Goal: Task Accomplishment & Management: Use online tool/utility

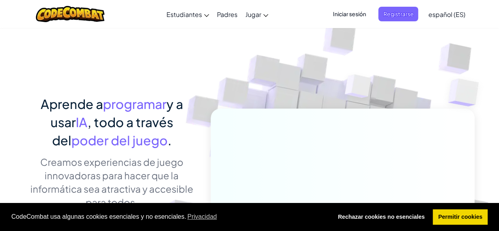
click at [444, 52] on img at bounding box center [337, 174] width 438 height 438
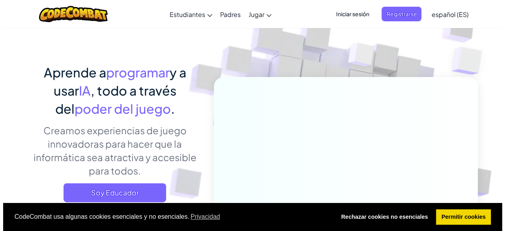
scroll to position [95, 0]
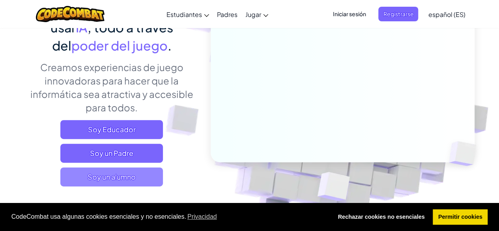
click at [135, 182] on span "Soy un alumno" at bounding box center [111, 176] width 103 height 19
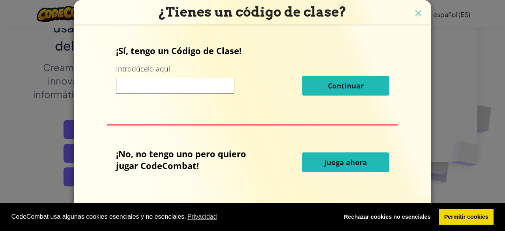
click at [190, 91] on input at bounding box center [175, 86] width 118 height 16
click at [354, 161] on span "Juega ahora" at bounding box center [345, 161] width 43 height 9
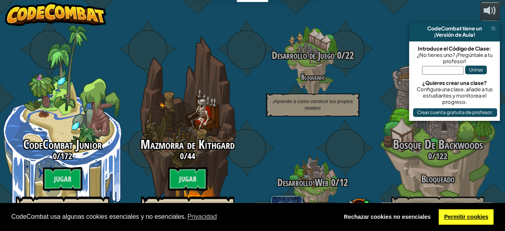
select select "es-ES"
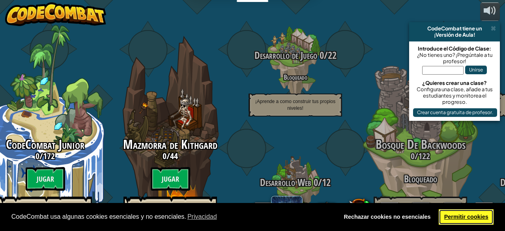
click at [460, 216] on link "Permitir cookies" at bounding box center [465, 217] width 55 height 16
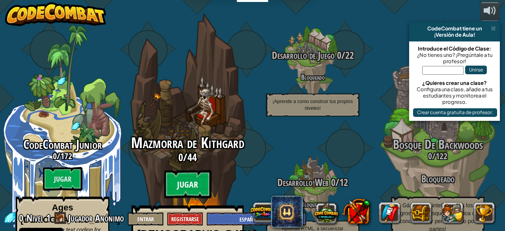
click at [194, 170] on btn "Jugar" at bounding box center [187, 184] width 47 height 28
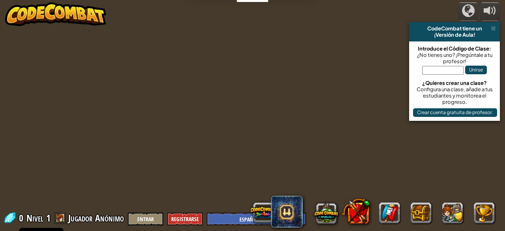
select select "es-ES"
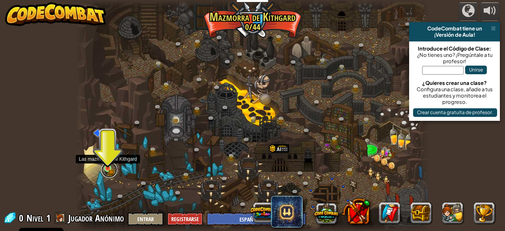
click at [110, 169] on link at bounding box center [109, 170] width 16 height 16
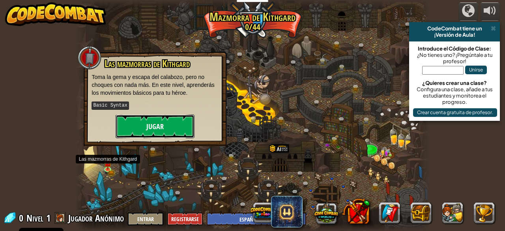
click at [146, 122] on button "Jugar" at bounding box center [155, 126] width 79 height 24
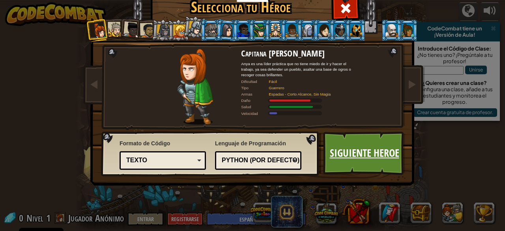
click at [372, 156] on link "Siguiente Heroe" at bounding box center [364, 152] width 82 height 43
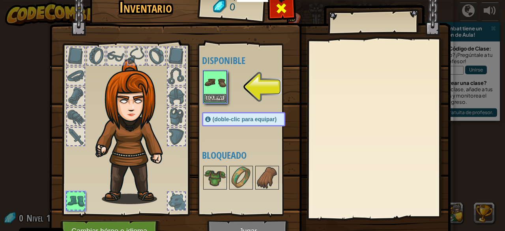
click at [276, 11] on span at bounding box center [281, 8] width 13 height 13
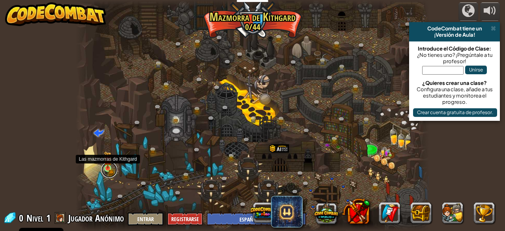
click at [107, 169] on link at bounding box center [109, 170] width 16 height 16
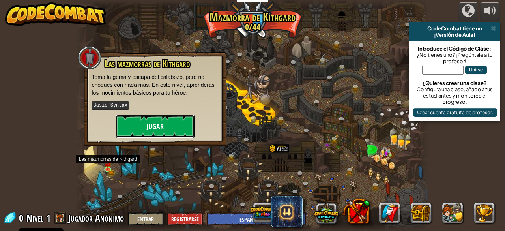
click at [149, 129] on button "Jugar" at bounding box center [155, 126] width 79 height 24
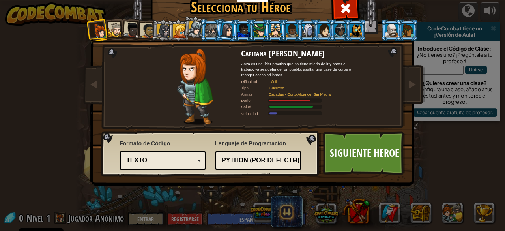
click at [275, 162] on div "Python (Por defecto)" at bounding box center [256, 160] width 68 height 9
click at [297, 146] on div "Lenguaje de Programación Python (Por defecto) JavaScript Lua C++ Java (Experime…" at bounding box center [258, 154] width 86 height 34
click at [108, 26] on div at bounding box center [115, 29] width 15 height 15
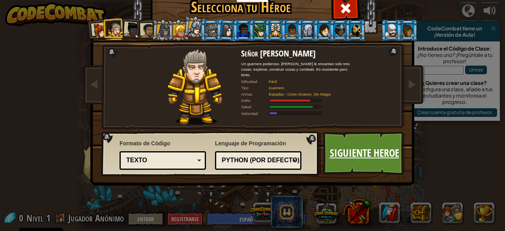
click at [374, 145] on link "Siguiente Heroe" at bounding box center [364, 152] width 82 height 43
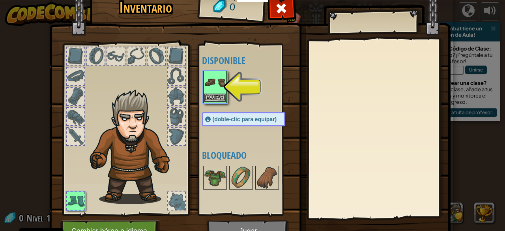
click at [213, 79] on img at bounding box center [215, 82] width 22 height 22
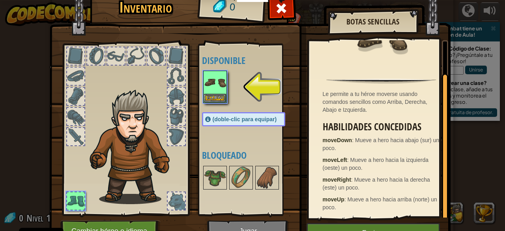
scroll to position [34, 0]
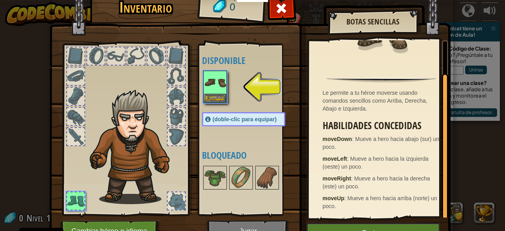
drag, startPoint x: 439, startPoint y: 144, endPoint x: 437, endPoint y: 203, distance: 58.8
click at [437, 203] on div "Le permite a tu héroe moverse usando comandos sencillos como Arriba, Derecha, A…" at bounding box center [378, 128] width 139 height 177
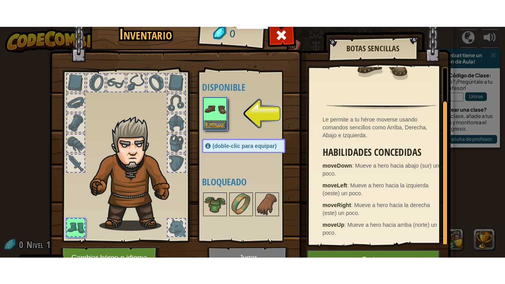
scroll to position [41, 0]
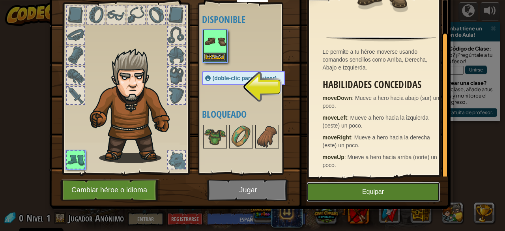
click at [338, 197] on button "Equipar" at bounding box center [372, 192] width 133 height 20
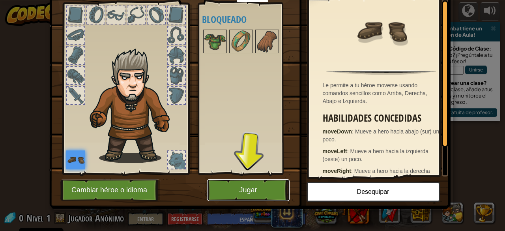
click at [258, 192] on button "Jugar" at bounding box center [248, 190] width 82 height 22
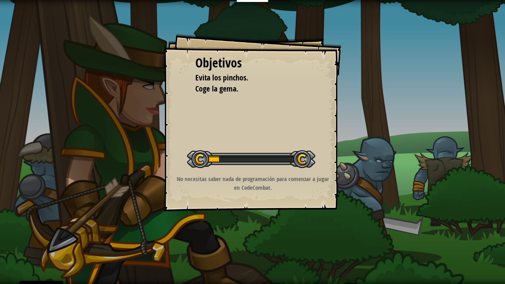
click at [264, 216] on div "Objetivos Evita los pinchos. Coge la gema. Iniciar Nivel Error al cargar desde …" at bounding box center [252, 142] width 505 height 284
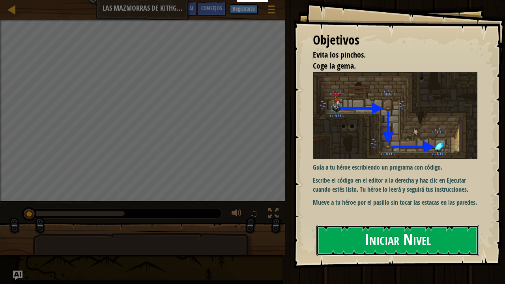
click at [376, 230] on button "Iniciar Nivel" at bounding box center [397, 240] width 162 height 31
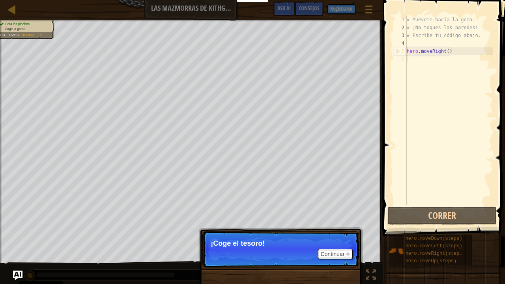
click at [256, 230] on p "¡Coge el tesoro!" at bounding box center [281, 243] width 140 height 8
click at [331, 230] on button "Continuar" at bounding box center [335, 254] width 35 height 10
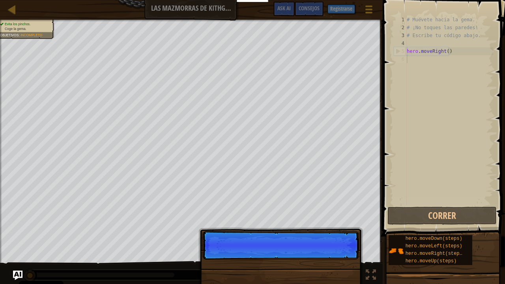
scroll to position [4, 0]
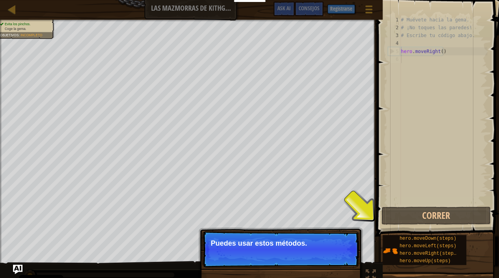
click at [331, 230] on button "Continuar" at bounding box center [335, 254] width 35 height 10
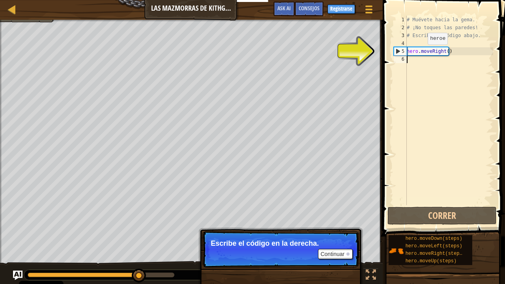
click at [421, 52] on div "# Muévete hacia la gema. # ¡No toques las paredes! # Escribe tu código abajo. h…" at bounding box center [449, 118] width 88 height 205
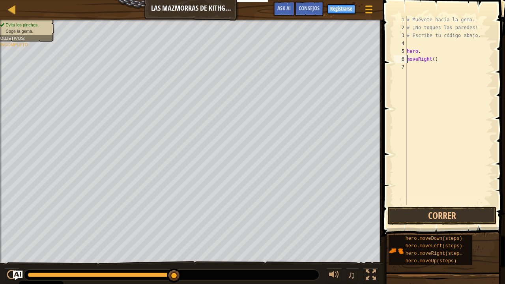
type textarea "hero.moveRight()"
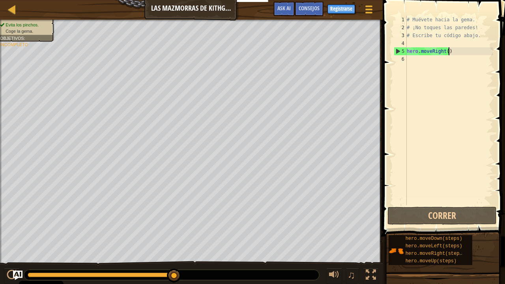
click at [458, 51] on div "# Muévete hacia la gema. # ¡No toques las paredes! # Escribe tu código abajo. h…" at bounding box center [449, 118] width 88 height 205
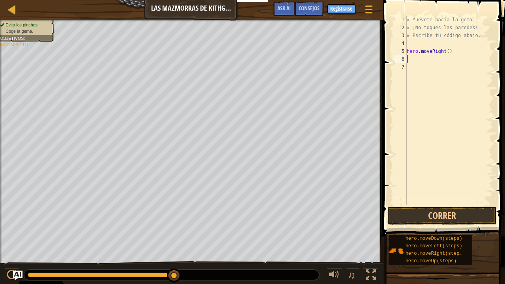
type textarea "hero.moveRight()"
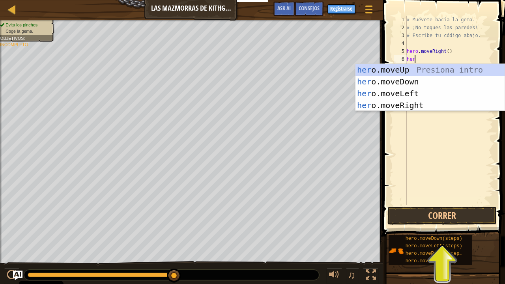
type textarea "hero"
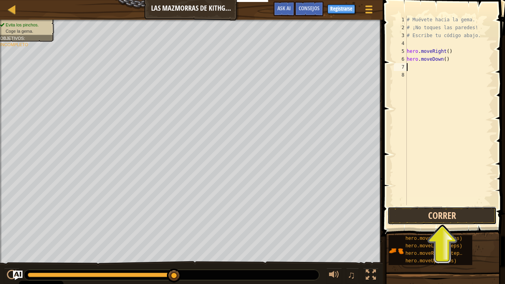
click at [445, 221] on button "Correr" at bounding box center [441, 216] width 109 height 18
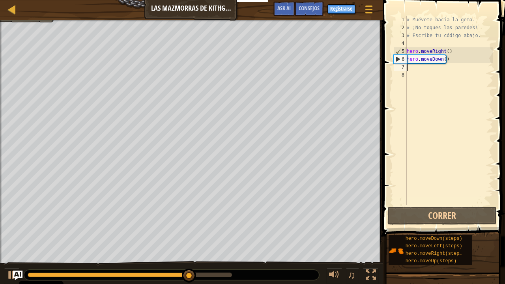
click at [435, 74] on div "# Muévete hacia la gema. # ¡No toques las paredes! # Escribe tu código abajo. h…" at bounding box center [449, 118] width 88 height 205
click at [428, 68] on div "# Muévete hacia la gema. # ¡No toques las paredes! # Escribe tu código abajo. h…" at bounding box center [449, 118] width 88 height 205
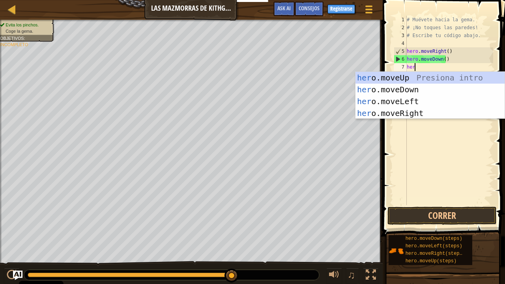
type textarea "hero"
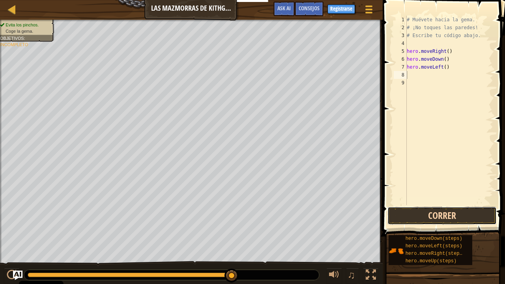
click at [455, 211] on button "Correr" at bounding box center [441, 216] width 109 height 18
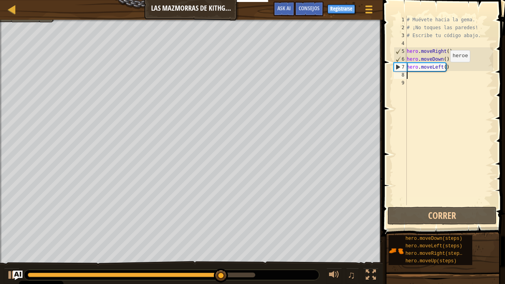
click at [443, 69] on div "# Muévete hacia la gema. # ¡No toques las paredes! # Escribe tu código abajo. h…" at bounding box center [449, 118] width 88 height 205
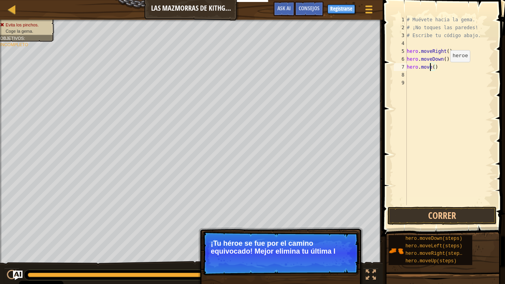
scroll to position [4, 2]
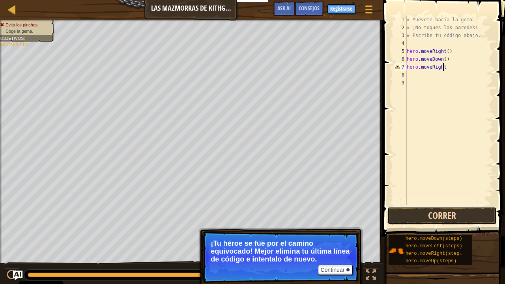
click at [457, 213] on button "Correr" at bounding box center [441, 216] width 109 height 18
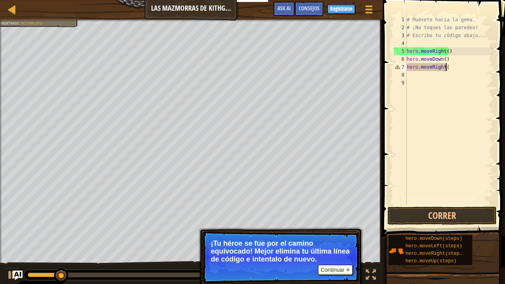
scroll to position [4, 3]
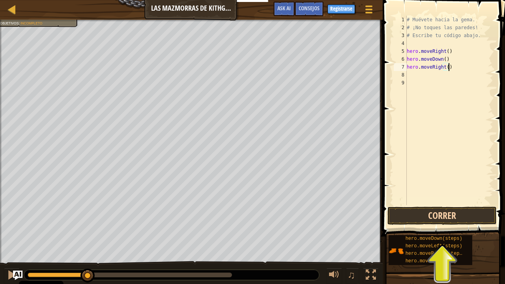
type textarea "hero.moveRight()"
click at [442, 211] on button "Correr" at bounding box center [441, 216] width 109 height 18
